Goal: Find specific page/section: Find specific page/section

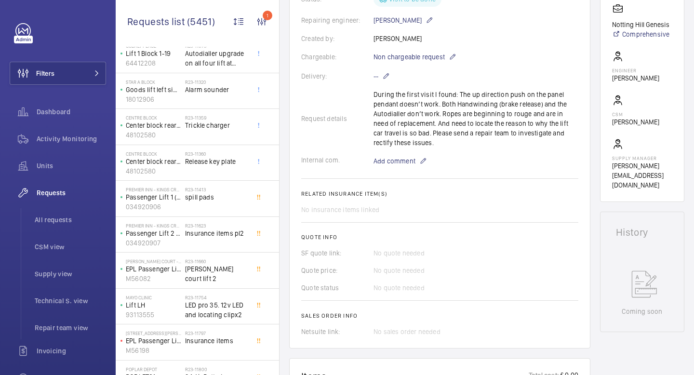
scroll to position [240, 0]
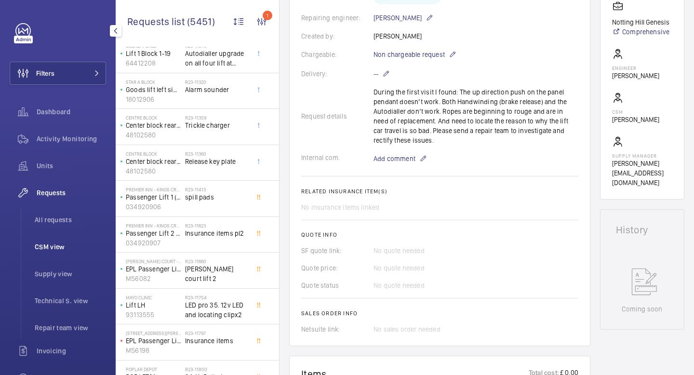
click at [49, 248] on span "CSM view" at bounding box center [70, 247] width 71 height 10
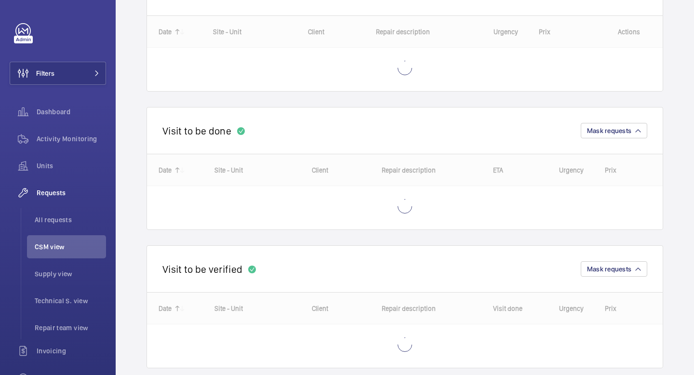
scroll to position [433, 0]
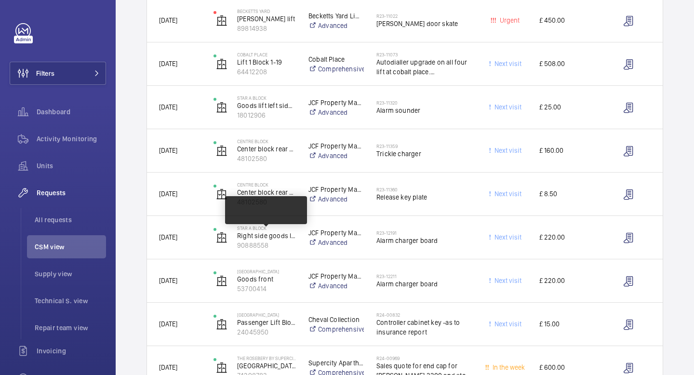
scroll to position [319, 0]
